Goal: Task Accomplishment & Management: Manage account settings

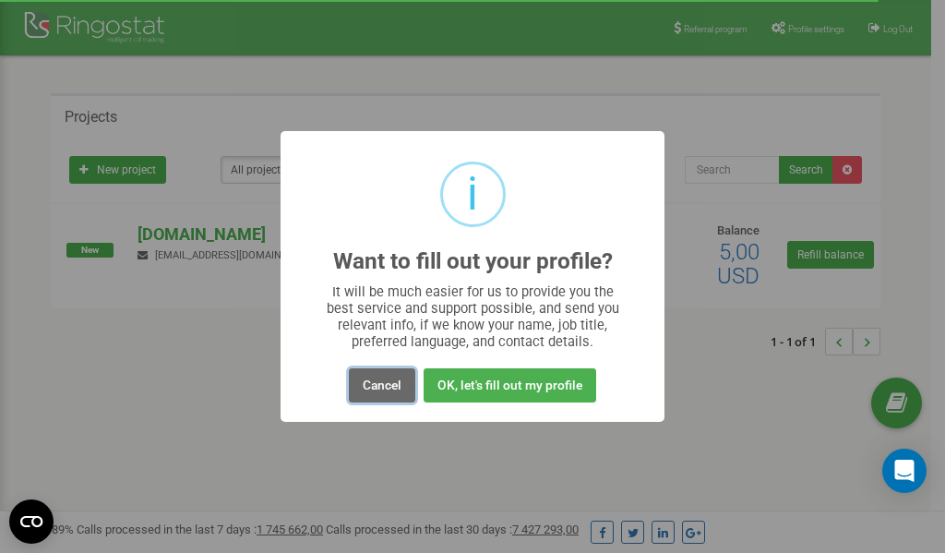
click at [386, 388] on button "Cancel" at bounding box center [382, 385] width 66 height 34
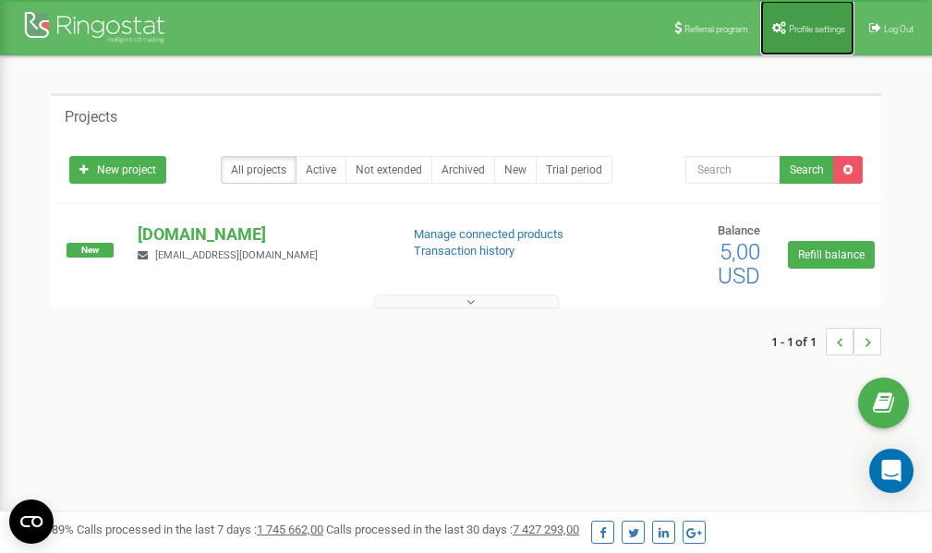
click at [804, 25] on span "Profile settings" at bounding box center [816, 29] width 56 height 10
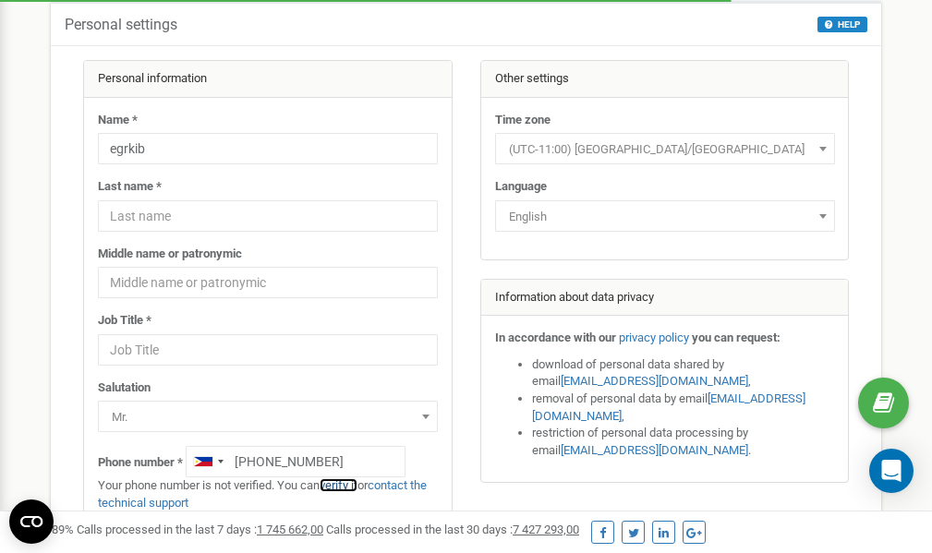
click at [343, 486] on link "verify it" at bounding box center [338, 485] width 38 height 14
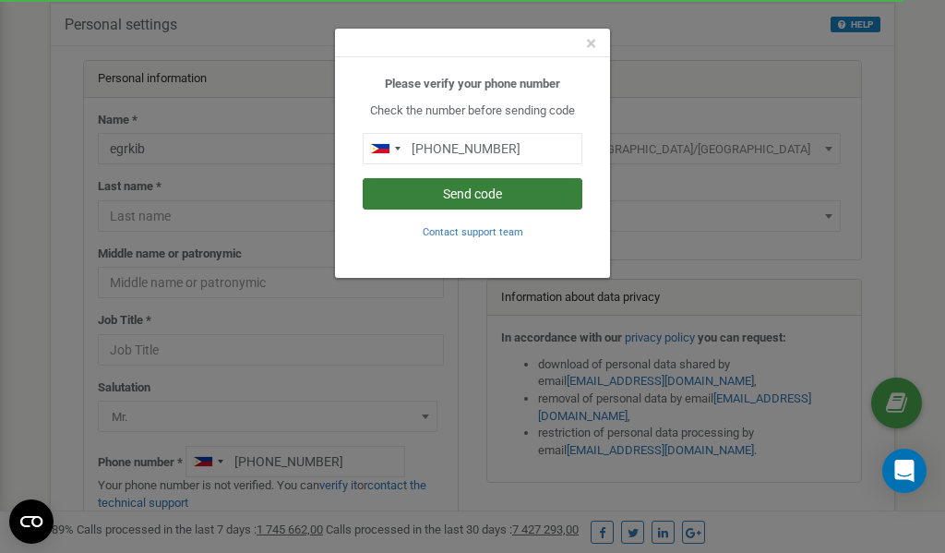
click at [493, 193] on button "Send code" at bounding box center [473, 193] width 220 height 31
